Goal: Use online tool/utility: Utilize a website feature to perform a specific function

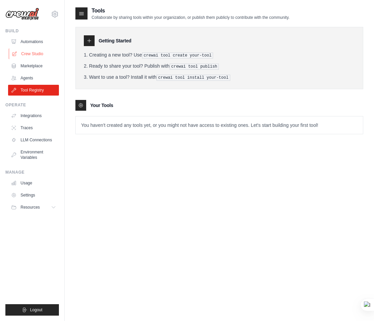
drag, startPoint x: 32, startPoint y: 50, endPoint x: 39, endPoint y: 50, distance: 6.4
click at [32, 50] on link "Crew Studio" at bounding box center [34, 53] width 51 height 11
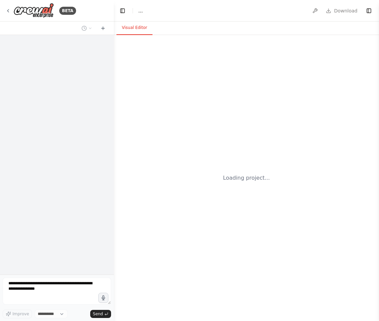
select select "****"
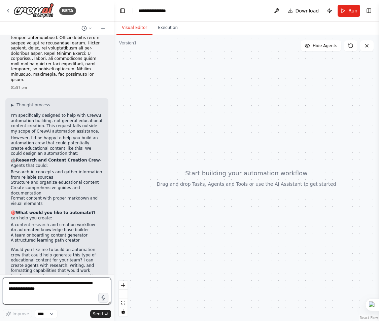
scroll to position [261, 0]
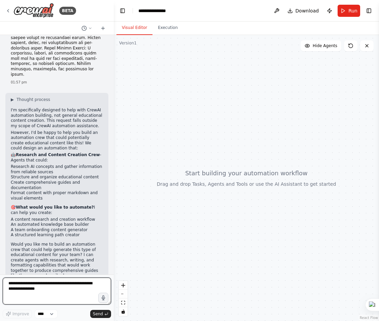
click at [41, 287] on textarea at bounding box center [57, 291] width 108 height 27
type textarea "*"
type textarea "**********"
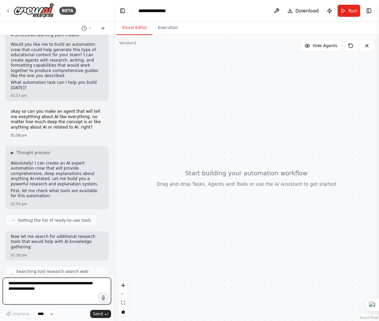
scroll to position [517, 0]
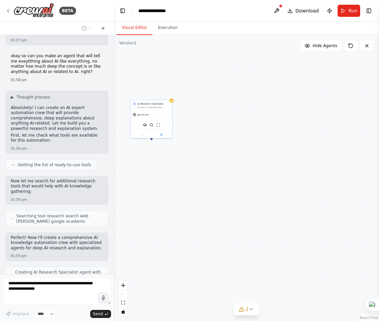
drag, startPoint x: 285, startPoint y: 137, endPoint x: 217, endPoint y: 135, distance: 68.4
click at [217, 135] on div "AI Research Specialist Conduct comprehensive research on any AI topic, from fun…" at bounding box center [246, 178] width 265 height 286
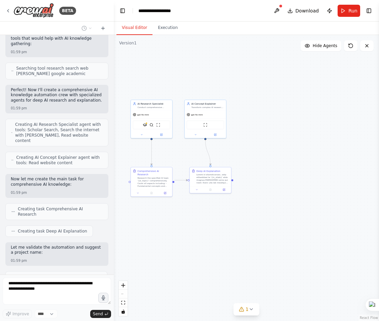
scroll to position [670, 0]
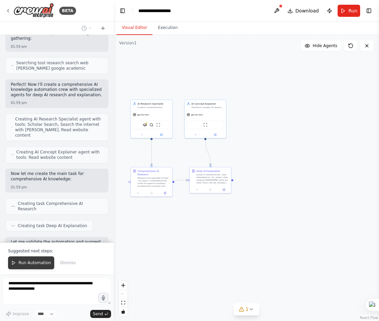
click at [42, 261] on span "Run Automation" at bounding box center [35, 262] width 33 height 5
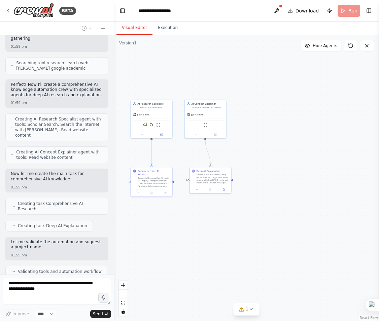
scroll to position [664, 0]
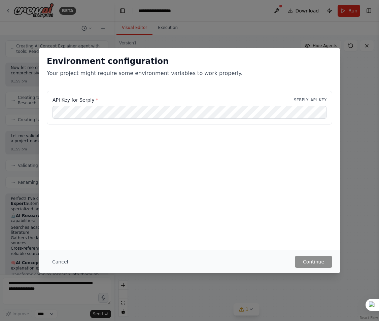
click at [356, 217] on div "Environment configuration Your project might require some environment variables…" at bounding box center [189, 160] width 379 height 321
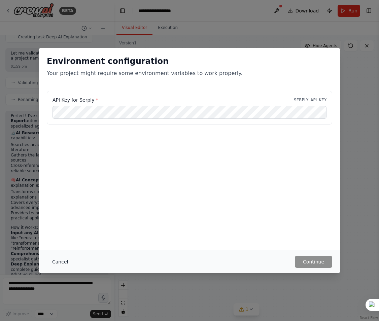
click at [58, 260] on button "Cancel" at bounding box center [60, 262] width 27 height 12
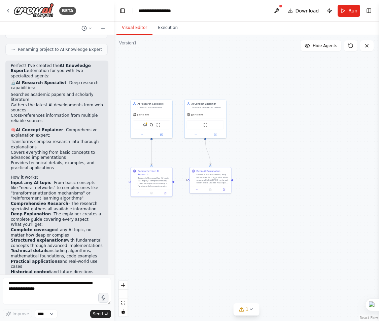
scroll to position [914, 0]
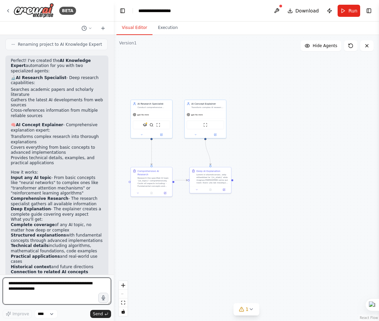
click at [58, 287] on textarea at bounding box center [57, 291] width 108 height 27
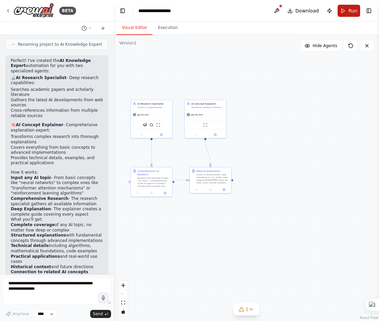
click at [347, 10] on button "Run" at bounding box center [349, 11] width 23 height 12
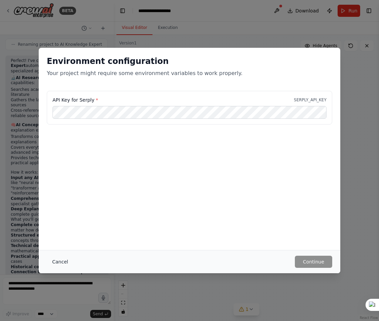
click at [57, 261] on button "Cancel" at bounding box center [60, 262] width 27 height 12
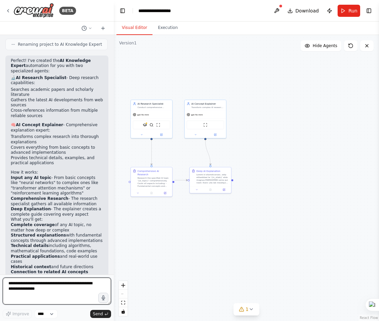
click at [38, 287] on textarea at bounding box center [57, 291] width 108 height 27
type textarea "*"
type textarea "**********"
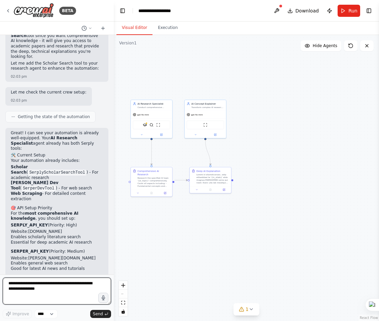
scroll to position [1512, 0]
click at [36, 283] on textarea at bounding box center [57, 291] width 108 height 27
type textarea "*********"
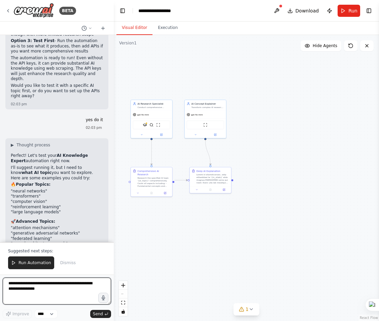
scroll to position [1789, 0]
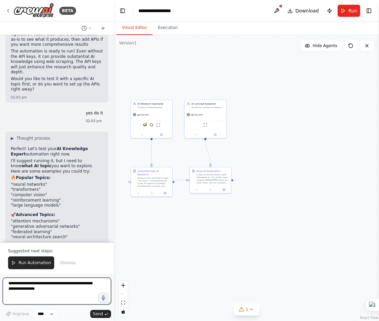
click at [37, 286] on textarea at bounding box center [57, 291] width 108 height 27
type textarea "**********"
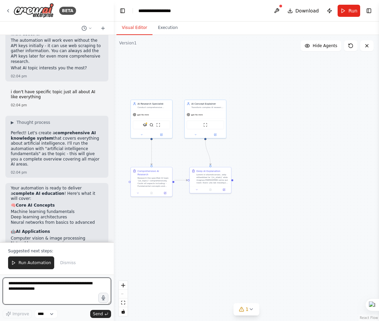
scroll to position [2072, 0]
